Goal: Check status: Check status

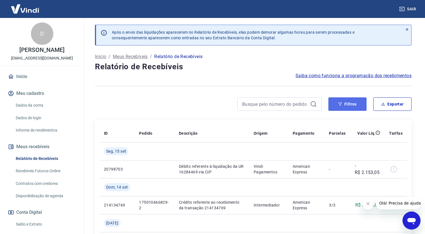
click at [352, 105] on button "Filtros" at bounding box center [347, 103] width 38 height 13
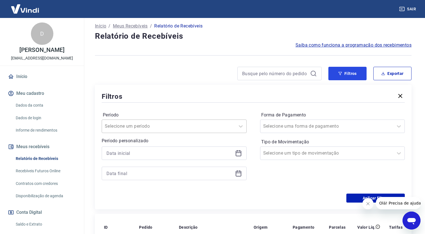
scroll to position [56, 0]
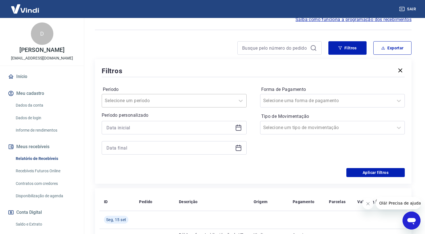
click at [152, 102] on input "Período" at bounding box center [133, 100] width 57 height 7
click at [249, 82] on div "Período option Limpar Filtro focused, 1 of 7. 7 results available. Use Up and D…" at bounding box center [253, 123] width 303 height 90
click at [240, 129] on icon at bounding box center [238, 127] width 7 height 7
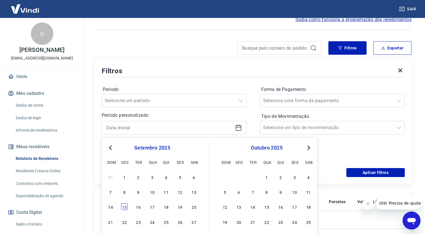
click at [124, 209] on div "15" at bounding box center [124, 207] width 7 height 7
type input "[DATE]"
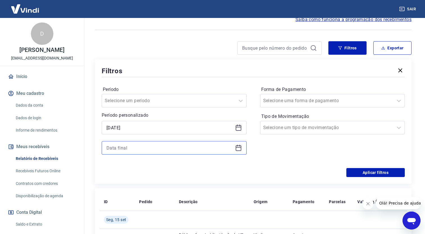
click at [120, 146] on input at bounding box center [169, 148] width 126 height 8
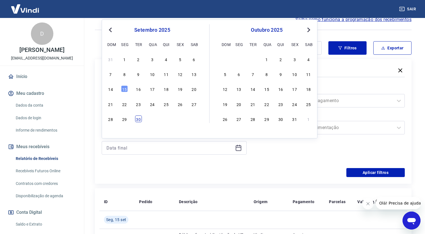
click at [139, 120] on div "30" at bounding box center [138, 119] width 7 height 7
type input "[DATE]"
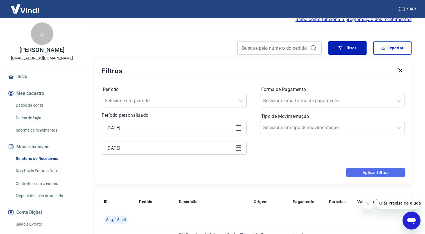
click at [384, 172] on button "Aplicar filtros" at bounding box center [375, 172] width 58 height 9
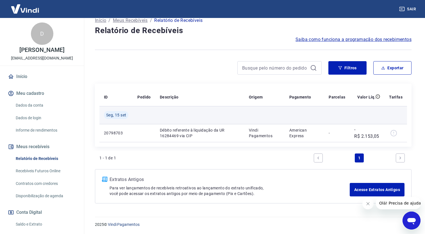
scroll to position [36, 0]
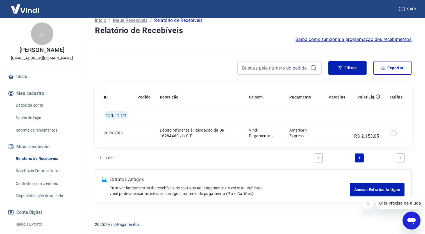
click at [414, 9] on button "Sair" at bounding box center [408, 9] width 20 height 10
